Goal: Transaction & Acquisition: Purchase product/service

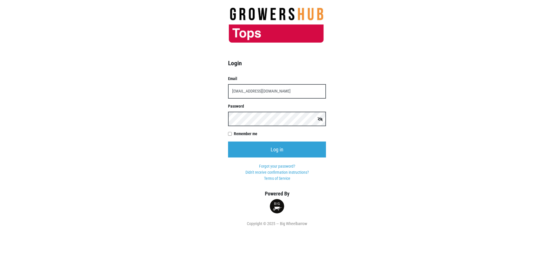
type input "[EMAIL_ADDRESS][DOMAIN_NAME]"
click at [228, 141] on input "Log in" at bounding box center [277, 149] width 98 height 16
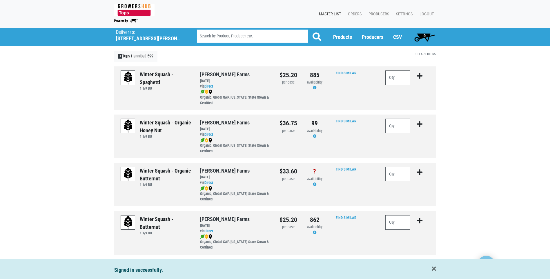
click at [391, 78] on input "number" at bounding box center [397, 77] width 25 height 14
type input "1"
click at [420, 77] on icon "submit" at bounding box center [420, 76] width 6 height 6
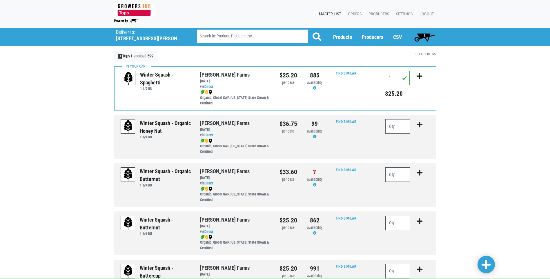
click at [391, 222] on input "number" at bounding box center [397, 223] width 25 height 14
type input "1"
click at [421, 221] on icon "submit" at bounding box center [420, 221] width 6 height 6
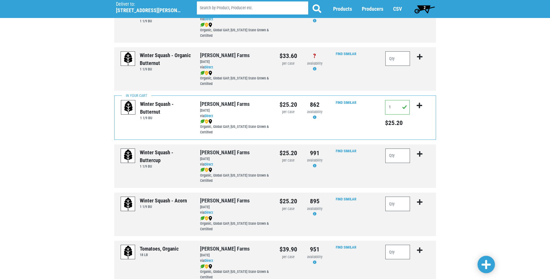
scroll to position [87, 0]
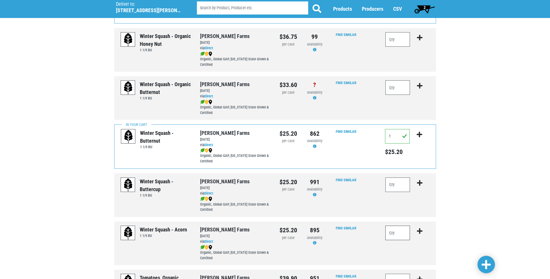
click at [390, 233] on input "number" at bounding box center [397, 233] width 25 height 14
type input "1"
click at [420, 231] on icon "submit" at bounding box center [420, 231] width 6 height 6
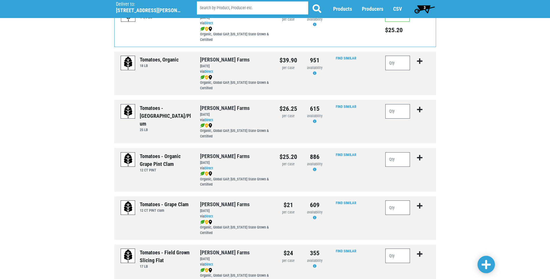
scroll to position [319, 0]
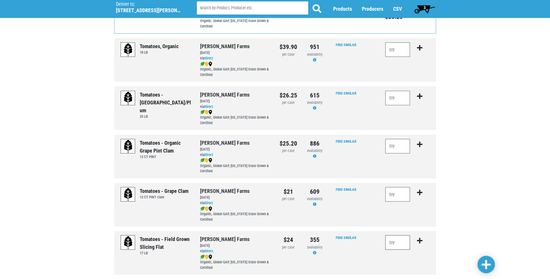
click at [394, 243] on input "number" at bounding box center [397, 242] width 25 height 14
type input "1"
click at [421, 241] on icon "submit" at bounding box center [420, 240] width 6 height 6
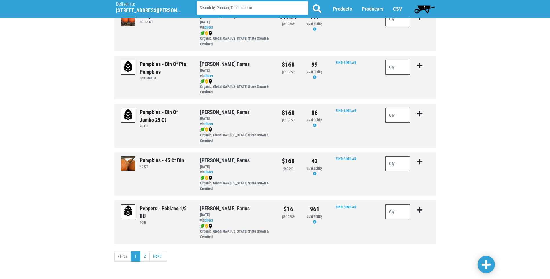
scroll to position [786, 0]
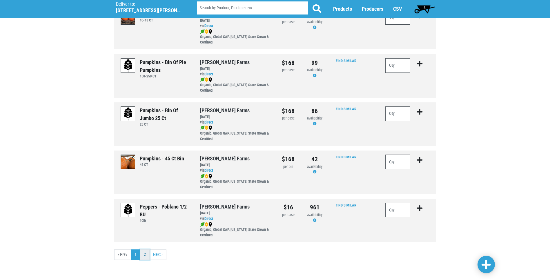
click at [145, 254] on link "2" at bounding box center [145, 254] width 10 height 10
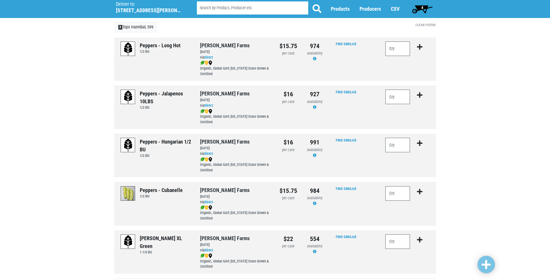
scroll to position [58, 0]
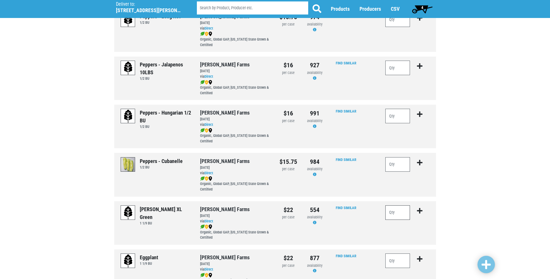
click at [393, 213] on input "number" at bounding box center [397, 212] width 25 height 14
type input "2"
click at [421, 211] on icon "submit" at bounding box center [420, 211] width 6 height 6
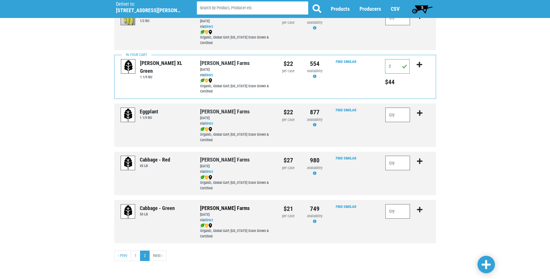
scroll to position [206, 0]
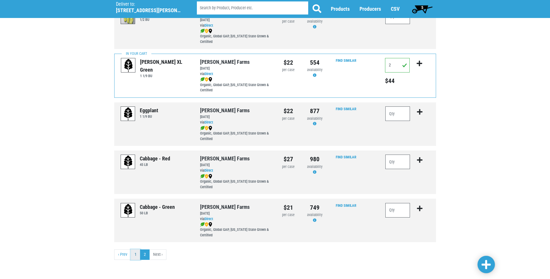
click at [136, 255] on link "1" at bounding box center [136, 254] width 10 height 10
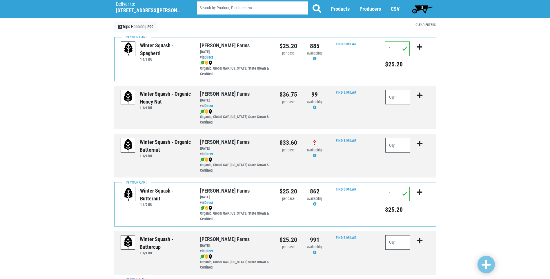
scroll to position [29, 0]
click at [423, 8] on span "5" at bounding box center [422, 9] width 26 height 12
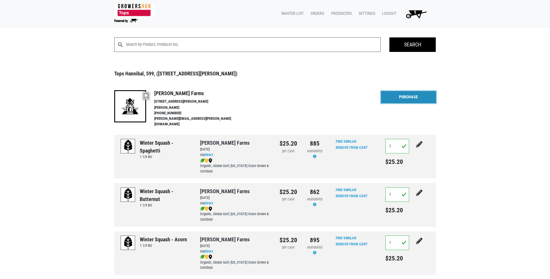
click at [399, 101] on link "Purchase" at bounding box center [408, 97] width 55 height 12
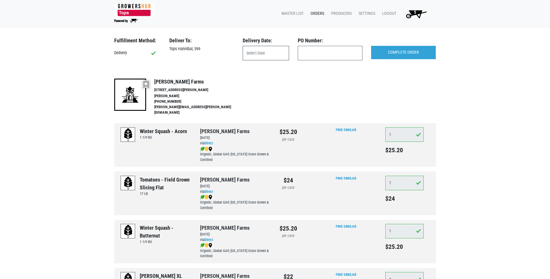
click at [255, 54] on input "text" at bounding box center [266, 53] width 46 height 14
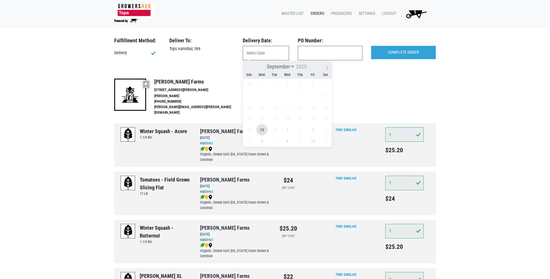
click at [264, 133] on span "29" at bounding box center [261, 129] width 11 height 11
type input "2025-09-29"
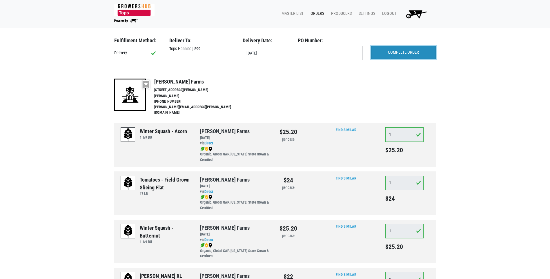
click at [398, 52] on input "COMPLETE ORDER" at bounding box center [403, 52] width 65 height 13
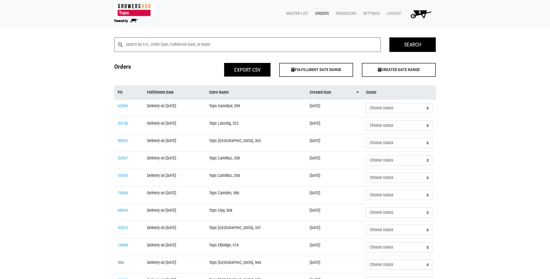
click at [121, 263] on link "594" at bounding box center [121, 262] width 6 height 5
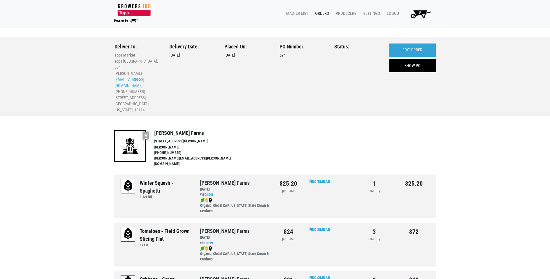
click at [320, 13] on link "Orders" at bounding box center [320, 13] width 21 height 11
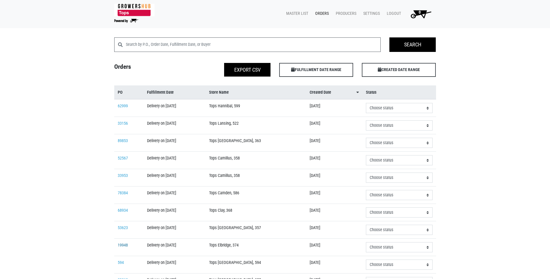
click at [126, 245] on link "19948" at bounding box center [123, 245] width 10 height 5
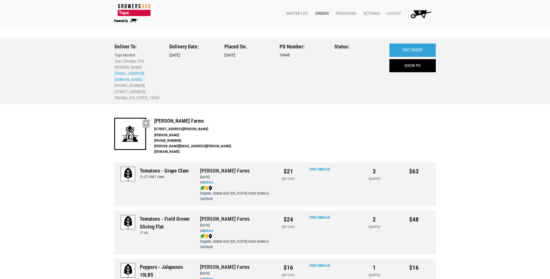
click at [320, 13] on link "Orders" at bounding box center [320, 13] width 21 height 11
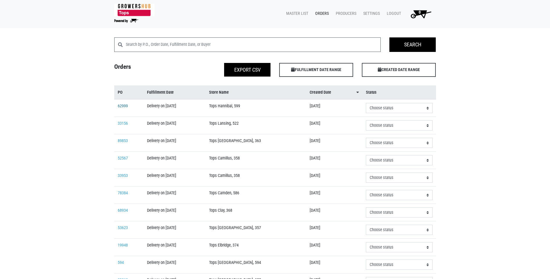
click at [121, 101] on td "62999" at bounding box center [128, 108] width 29 height 18
click at [123, 106] on link "62999" at bounding box center [123, 105] width 10 height 5
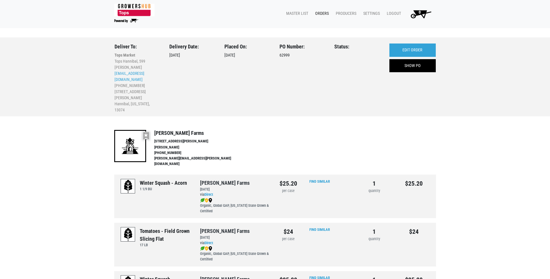
click at [319, 13] on link "Orders" at bounding box center [320, 13] width 21 height 11
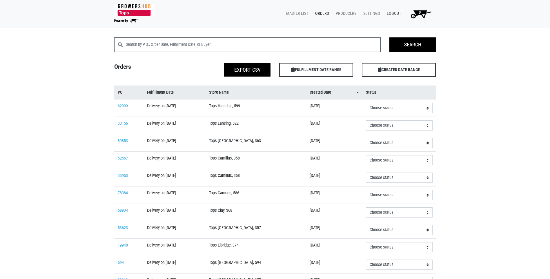
click at [394, 15] on link "Logout" at bounding box center [392, 13] width 21 height 11
